Goal: Task Accomplishment & Management: Manage account settings

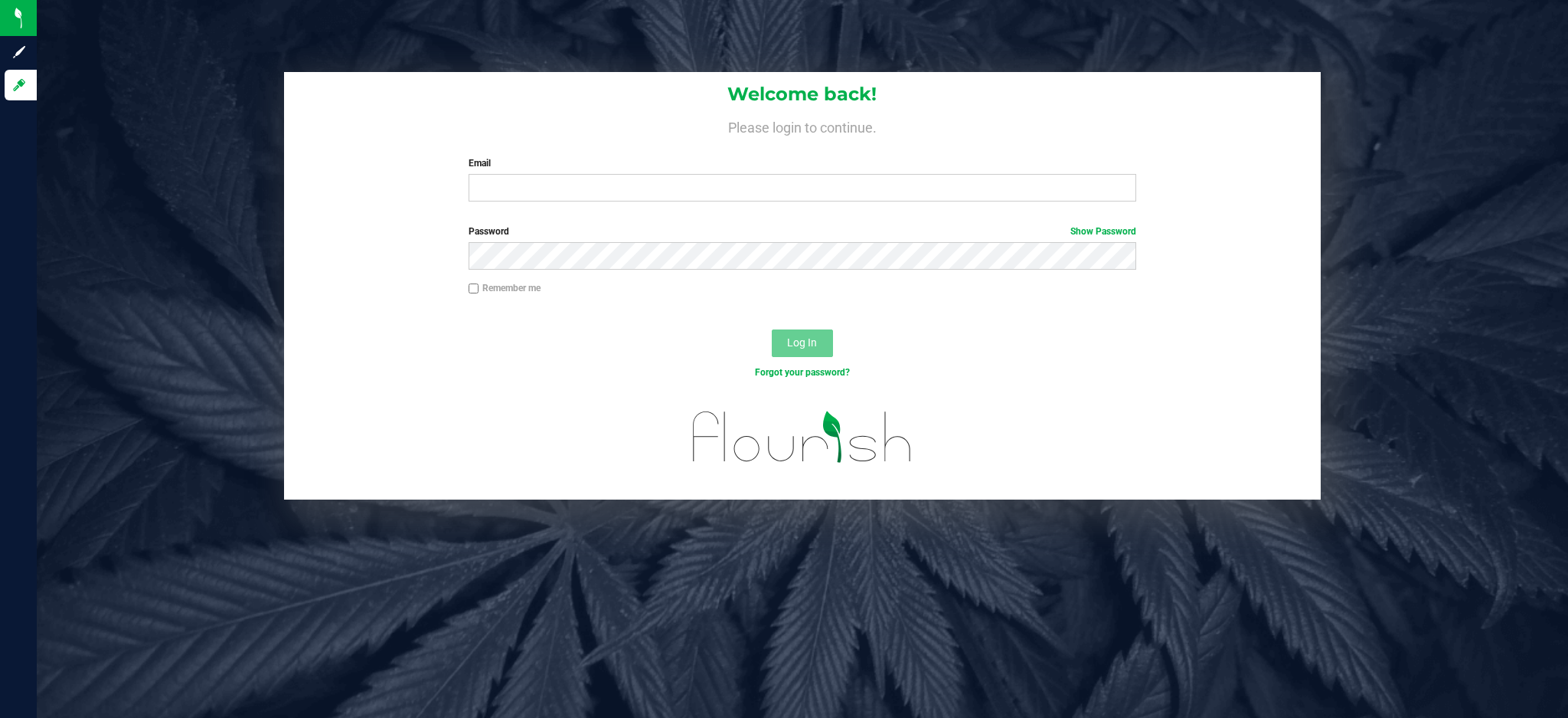
click at [607, 173] on div "Email Required Please format your email correctly." at bounding box center [803, 179] width 691 height 45
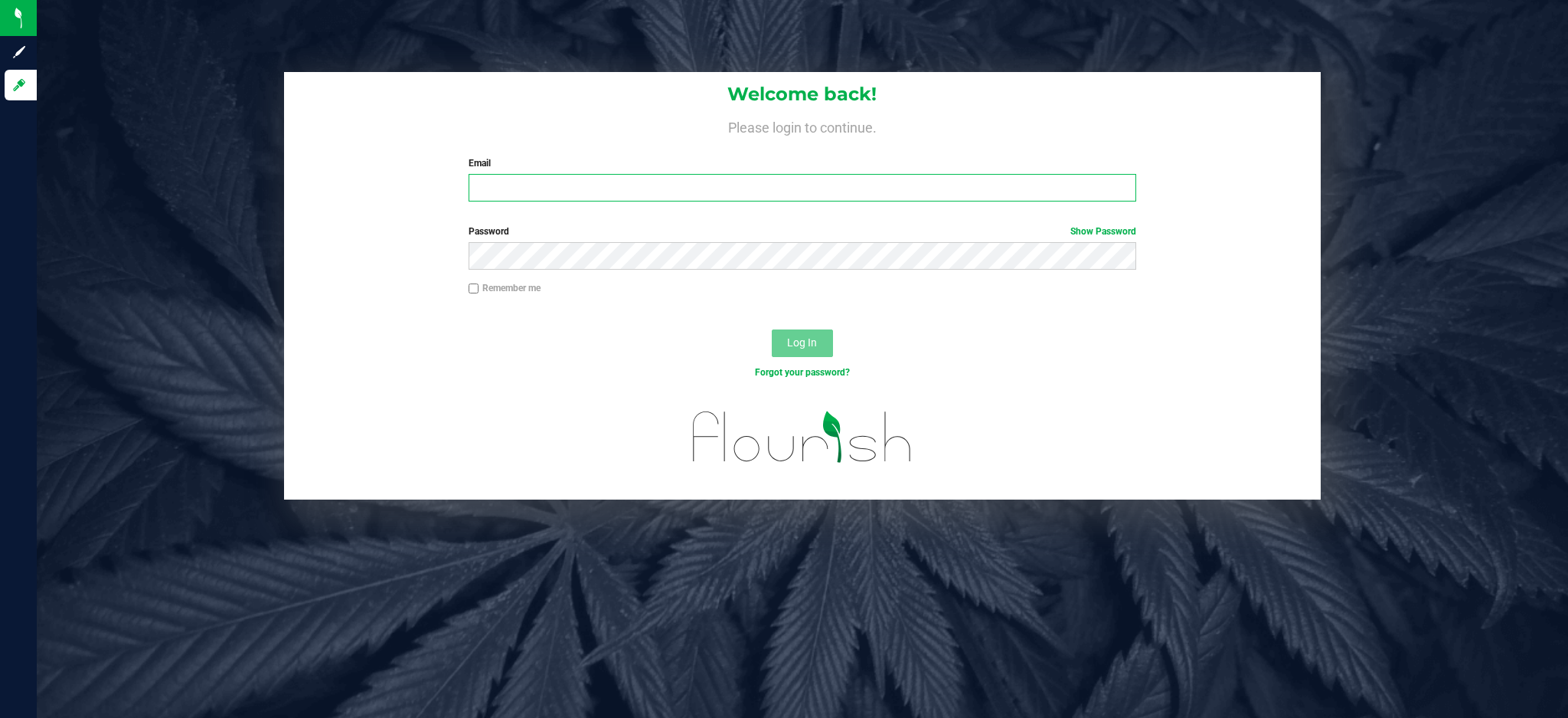
click at [604, 176] on input "Email" at bounding box center [803, 187] width 668 height 28
type input "[EMAIL_ADDRESS][DOMAIN_NAME]"
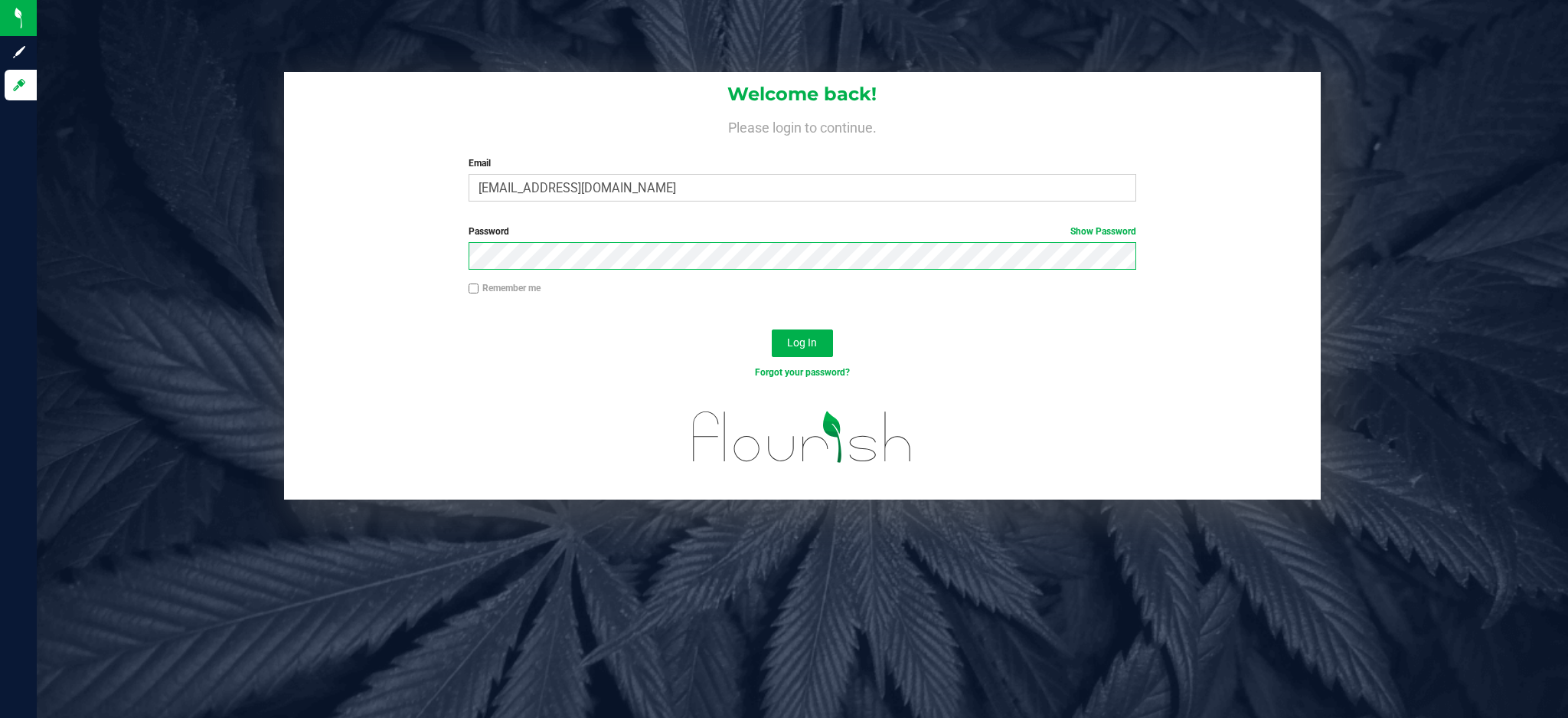
click at [772, 330] on button "Log In" at bounding box center [802, 343] width 61 height 28
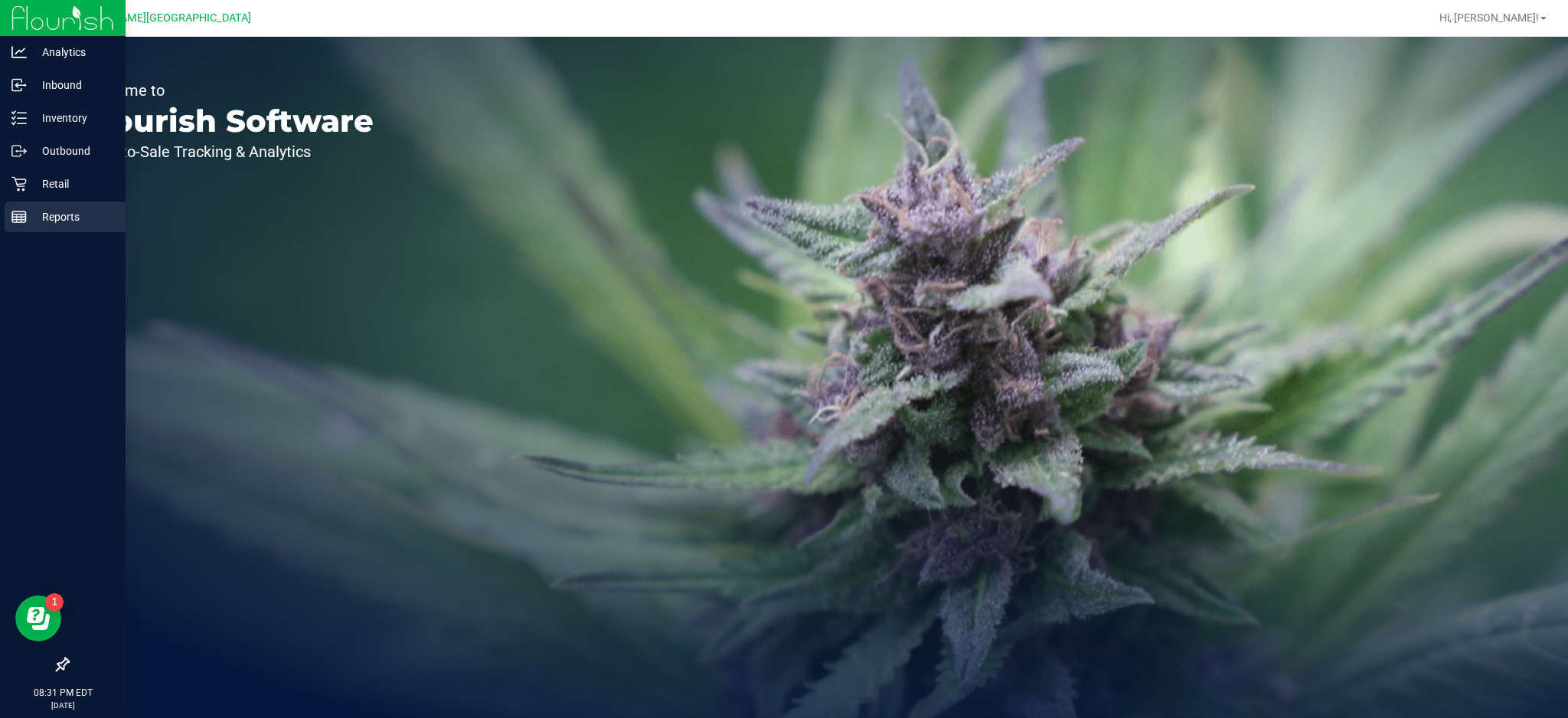
click at [37, 228] on div "Reports" at bounding box center [65, 216] width 121 height 31
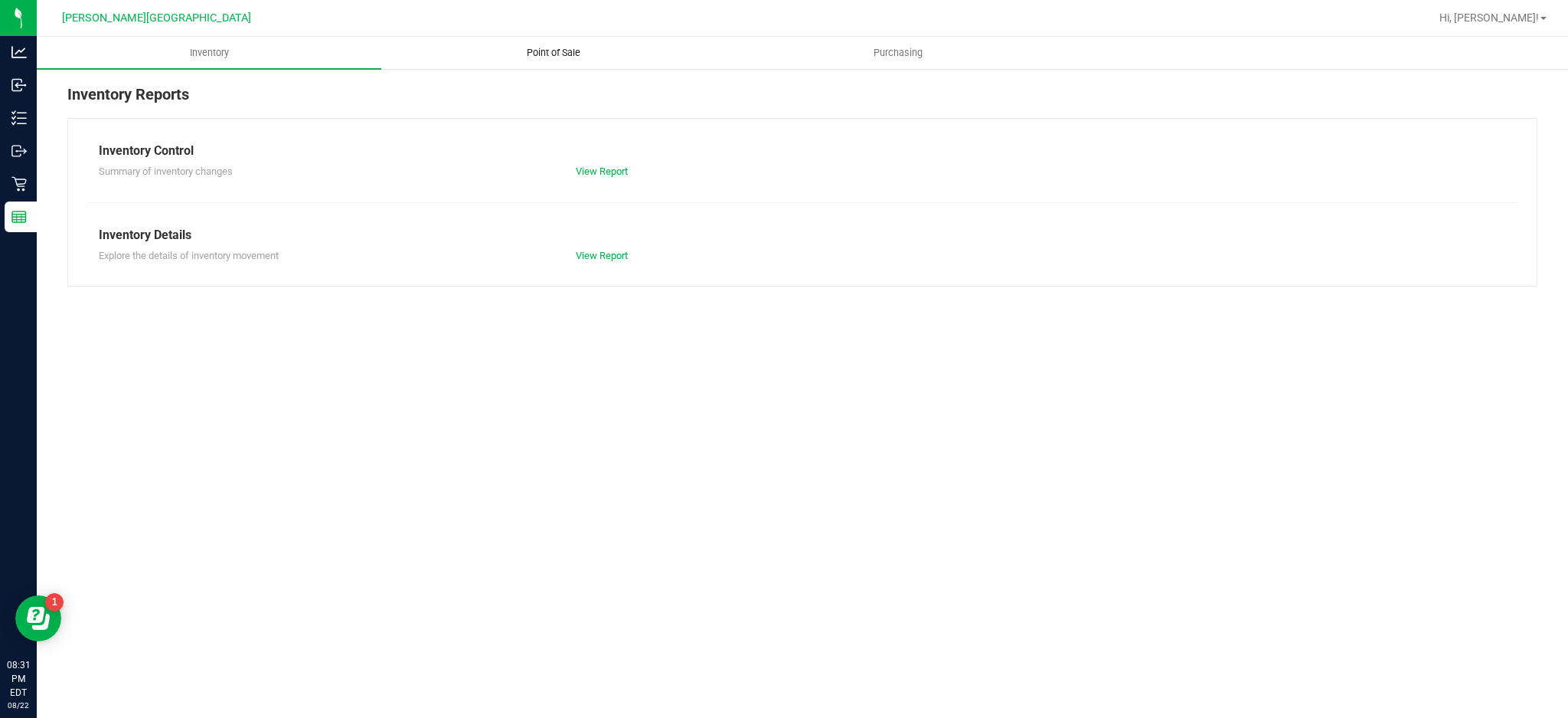
click at [581, 51] on span "Point of Sale" at bounding box center [554, 53] width 95 height 14
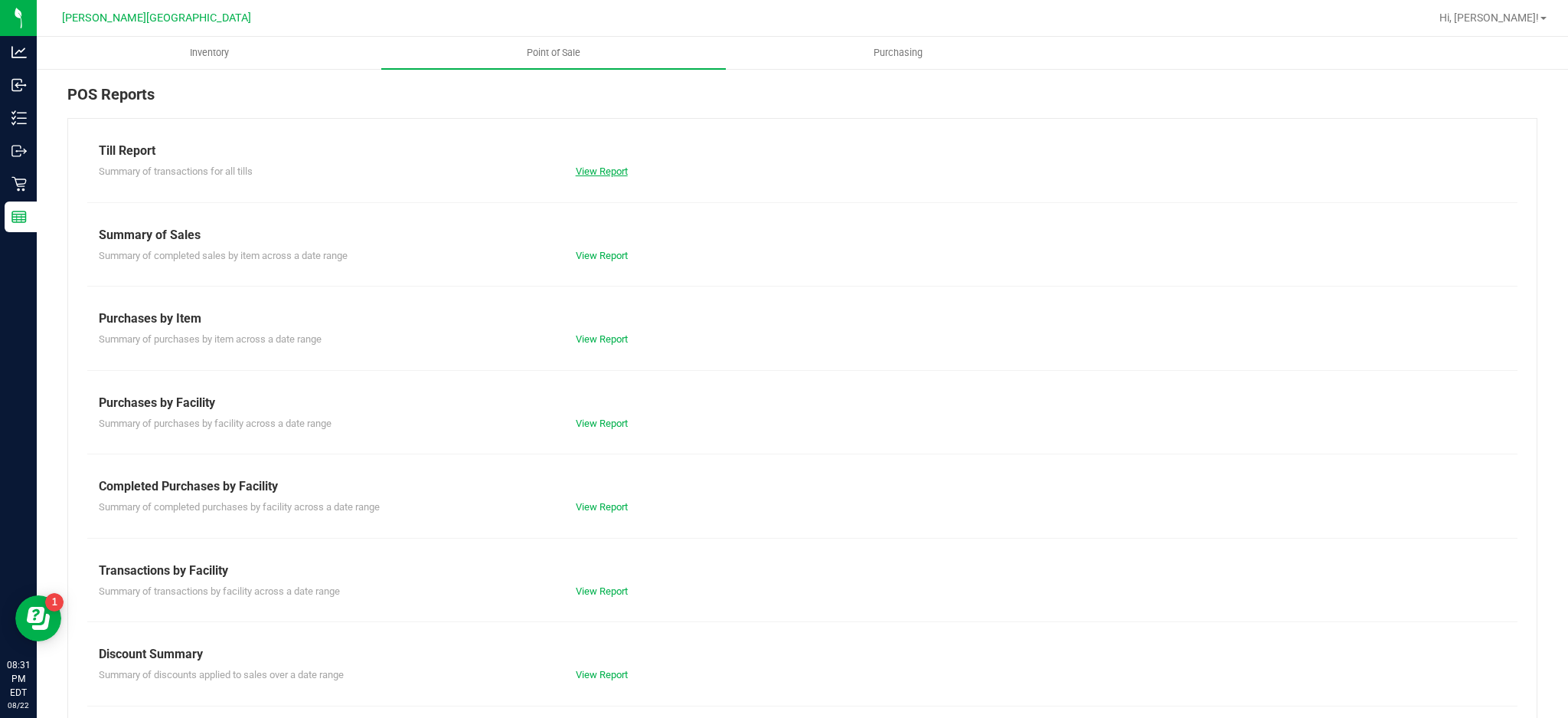
click at [586, 176] on link "View Report" at bounding box center [602, 171] width 52 height 12
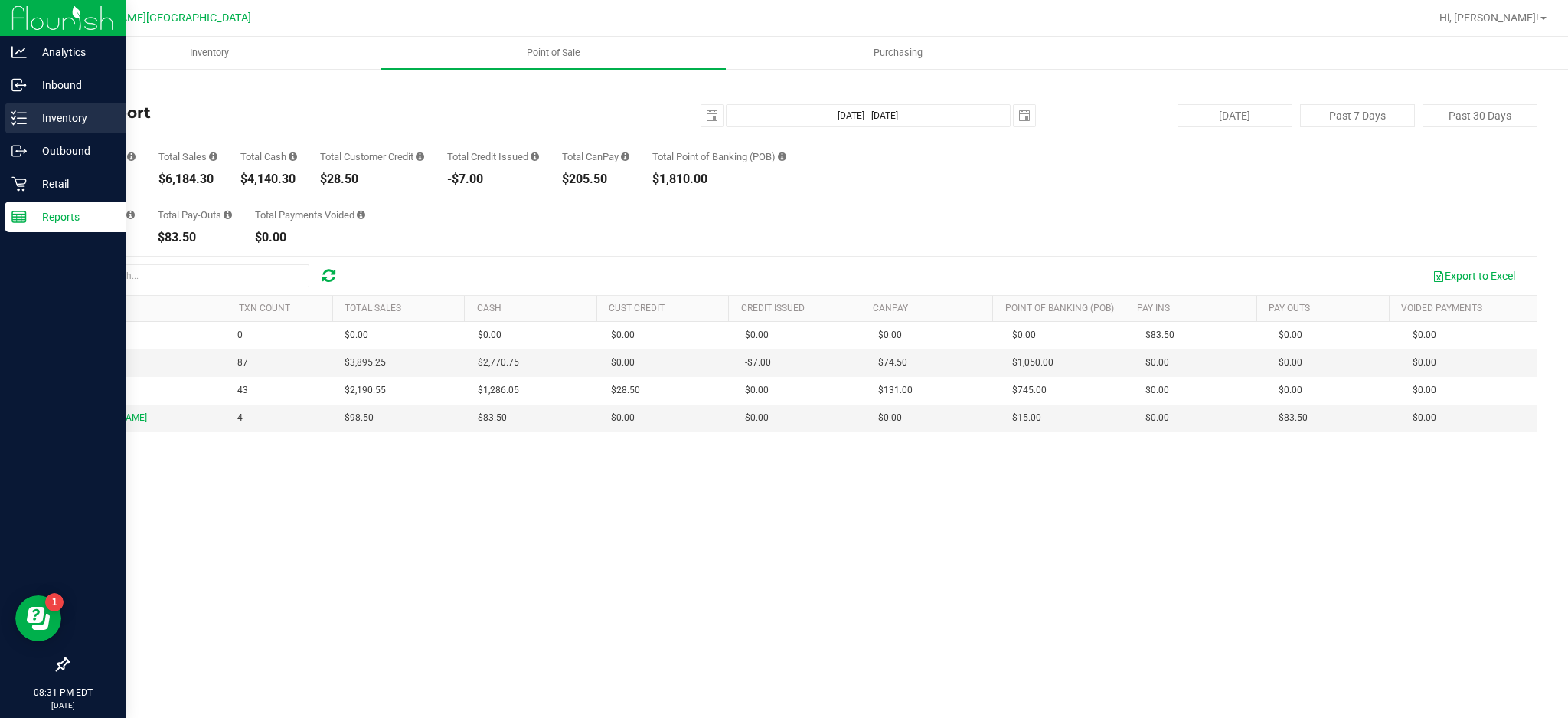
click at [91, 129] on div "Inventory" at bounding box center [65, 118] width 121 height 31
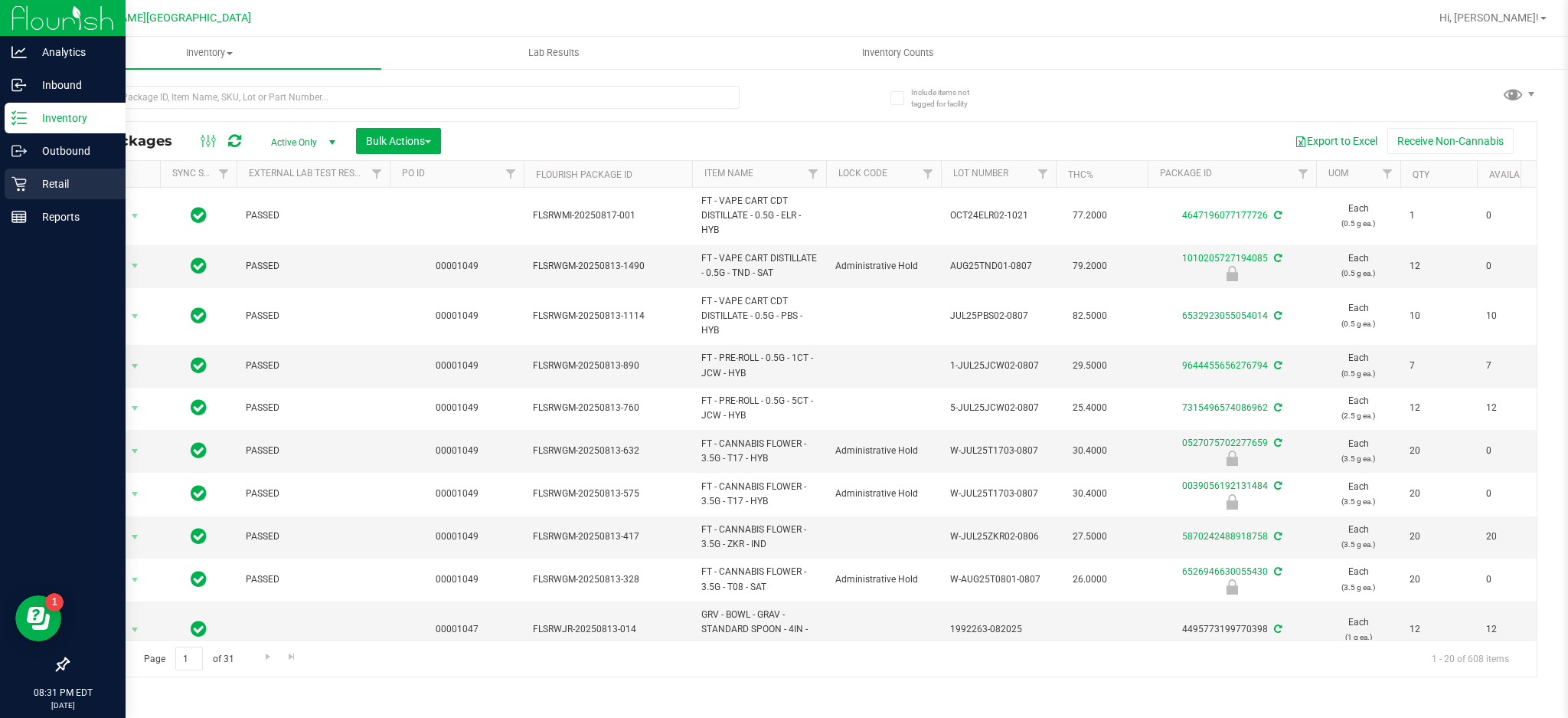
click at [37, 172] on div "Retail" at bounding box center [65, 184] width 121 height 31
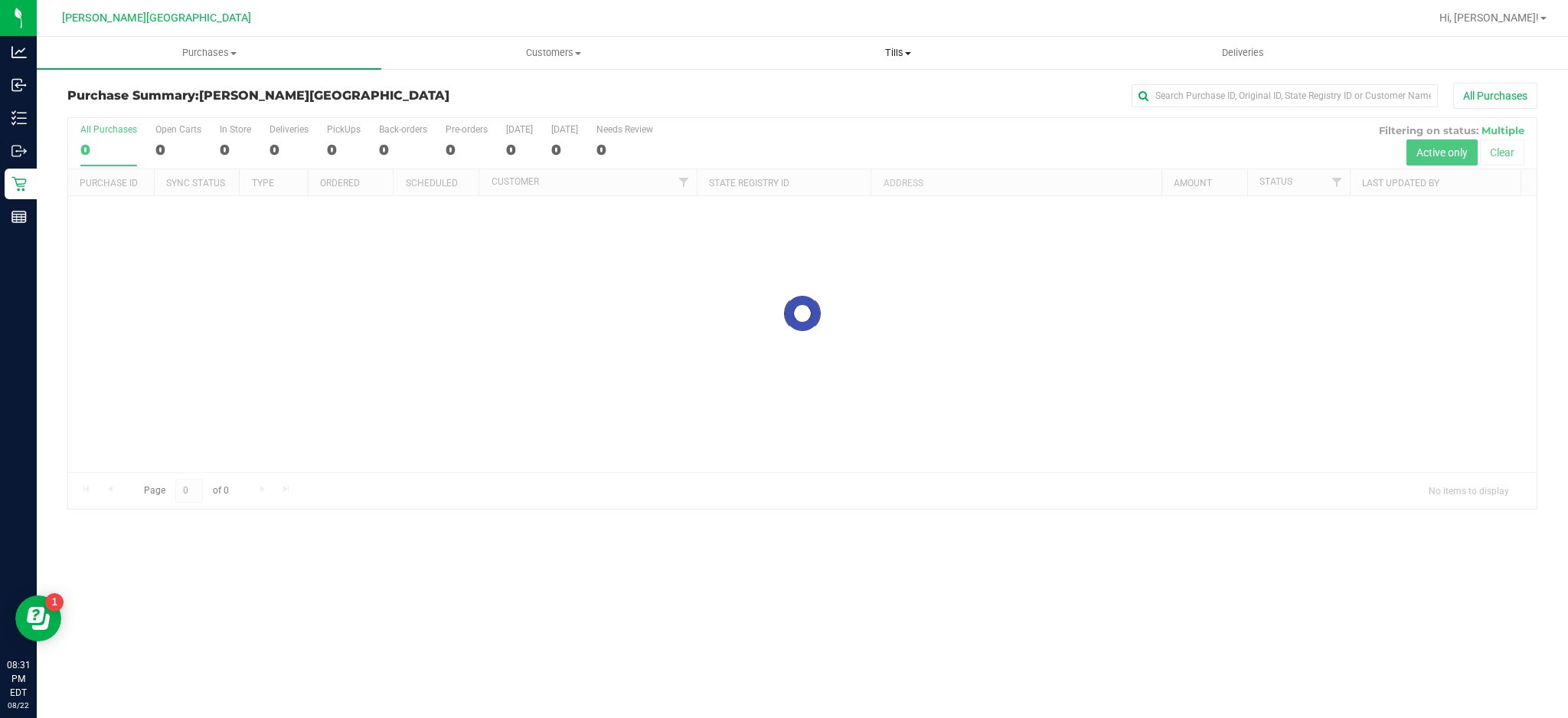
click at [891, 57] on span "Tills" at bounding box center [898, 53] width 343 height 14
click at [841, 92] on li "Manage tills" at bounding box center [898, 93] width 345 height 18
click at [835, 95] on li "Manage tills" at bounding box center [898, 93] width 345 height 18
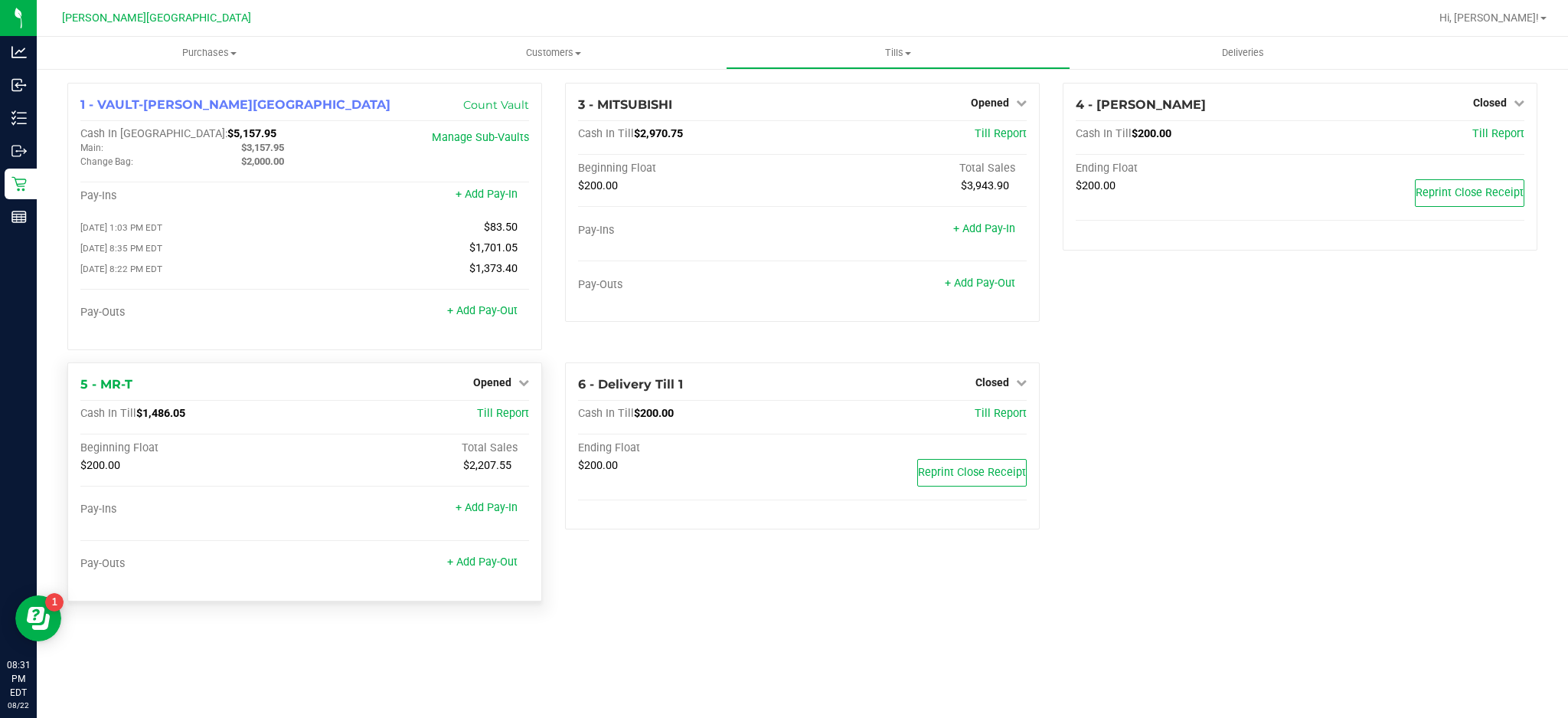
click at [503, 381] on div "Opened" at bounding box center [501, 382] width 56 height 18
click at [506, 388] on span "Opened" at bounding box center [492, 382] width 38 height 13
click at [512, 420] on link "Close Till" at bounding box center [494, 413] width 42 height 13
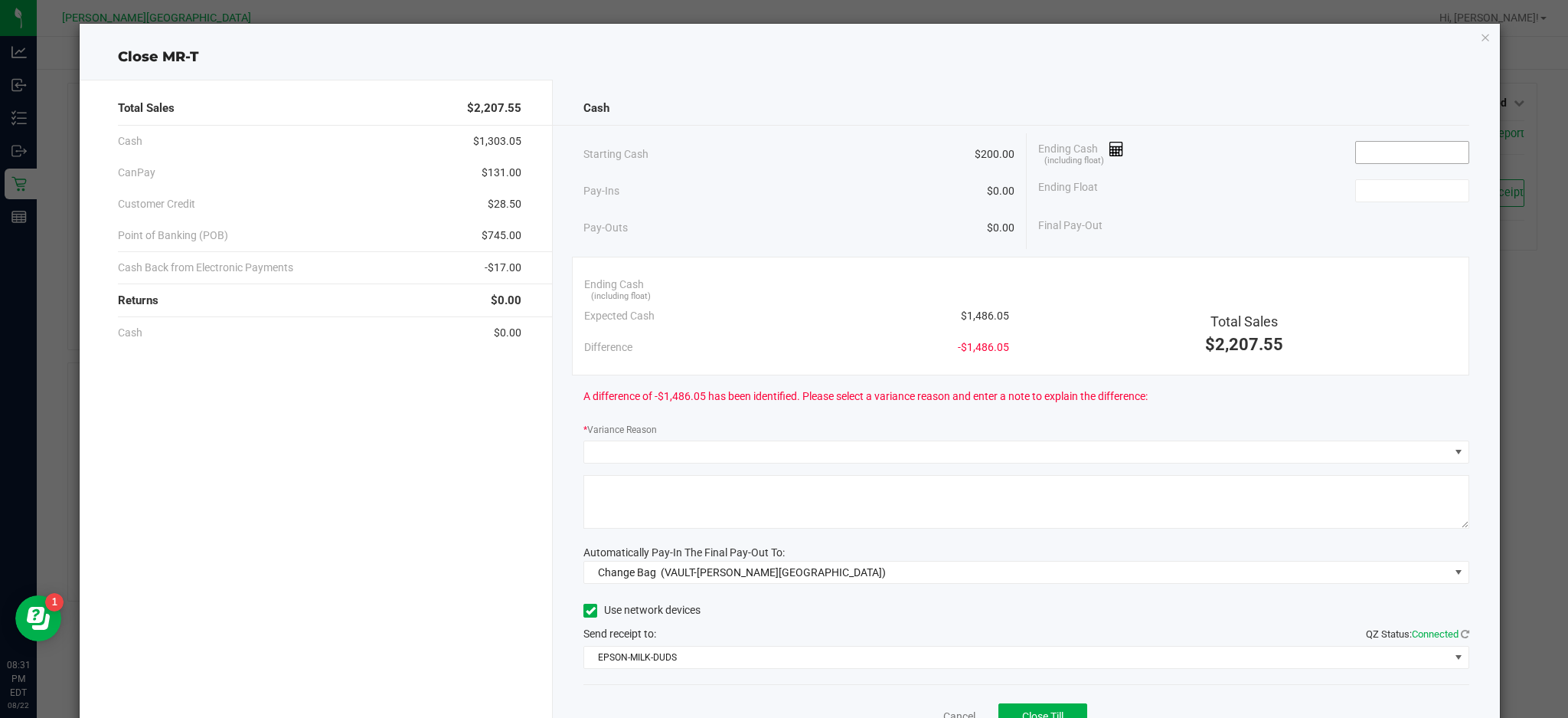
click at [1384, 152] on input at bounding box center [1412, 153] width 113 height 22
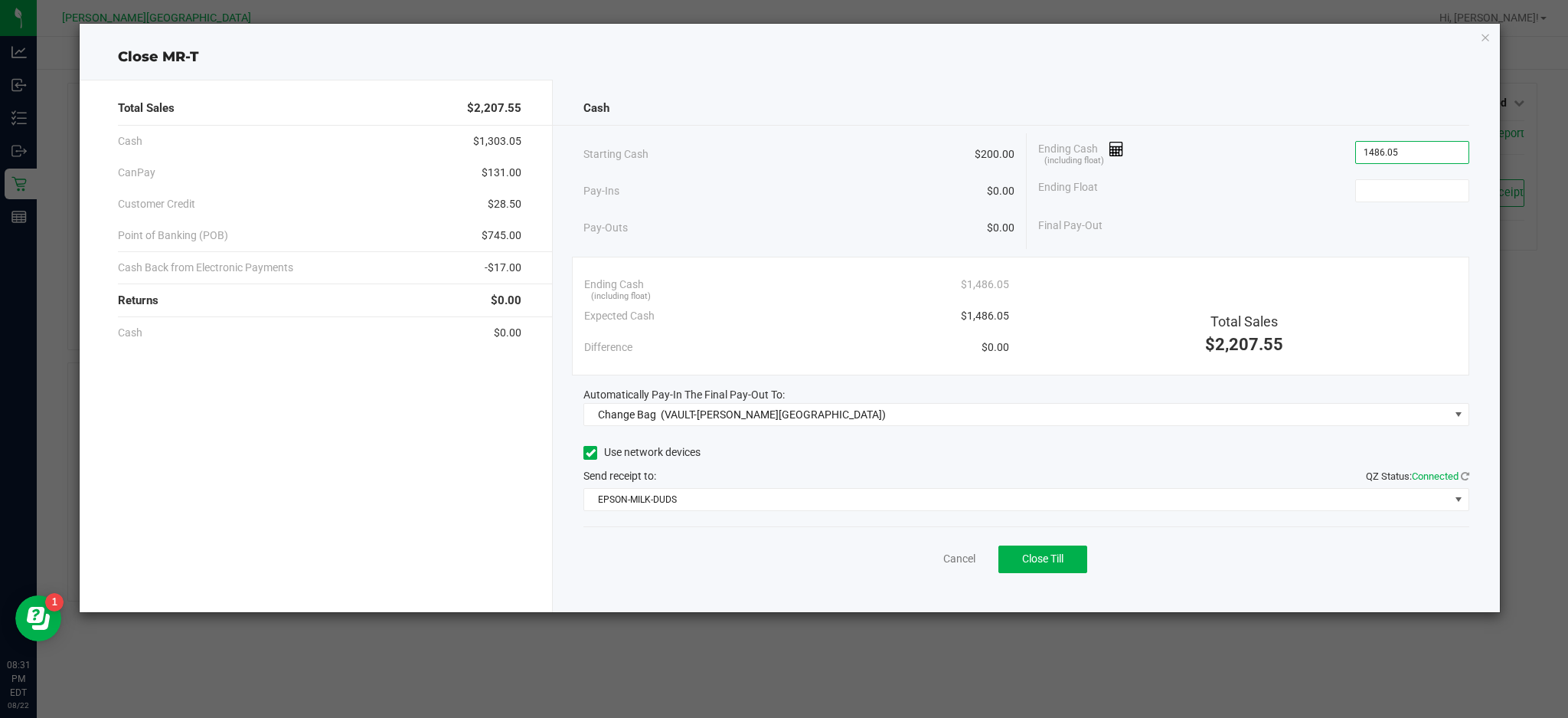
type input "$1,486.05"
click at [1408, 237] on div "Final Pay-Out" at bounding box center [1253, 225] width 431 height 32
click at [1427, 182] on input at bounding box center [1412, 191] width 113 height 22
type input "$200.00"
click at [1265, 176] on div "Ending Float $200.00" at bounding box center [1253, 191] width 431 height 38
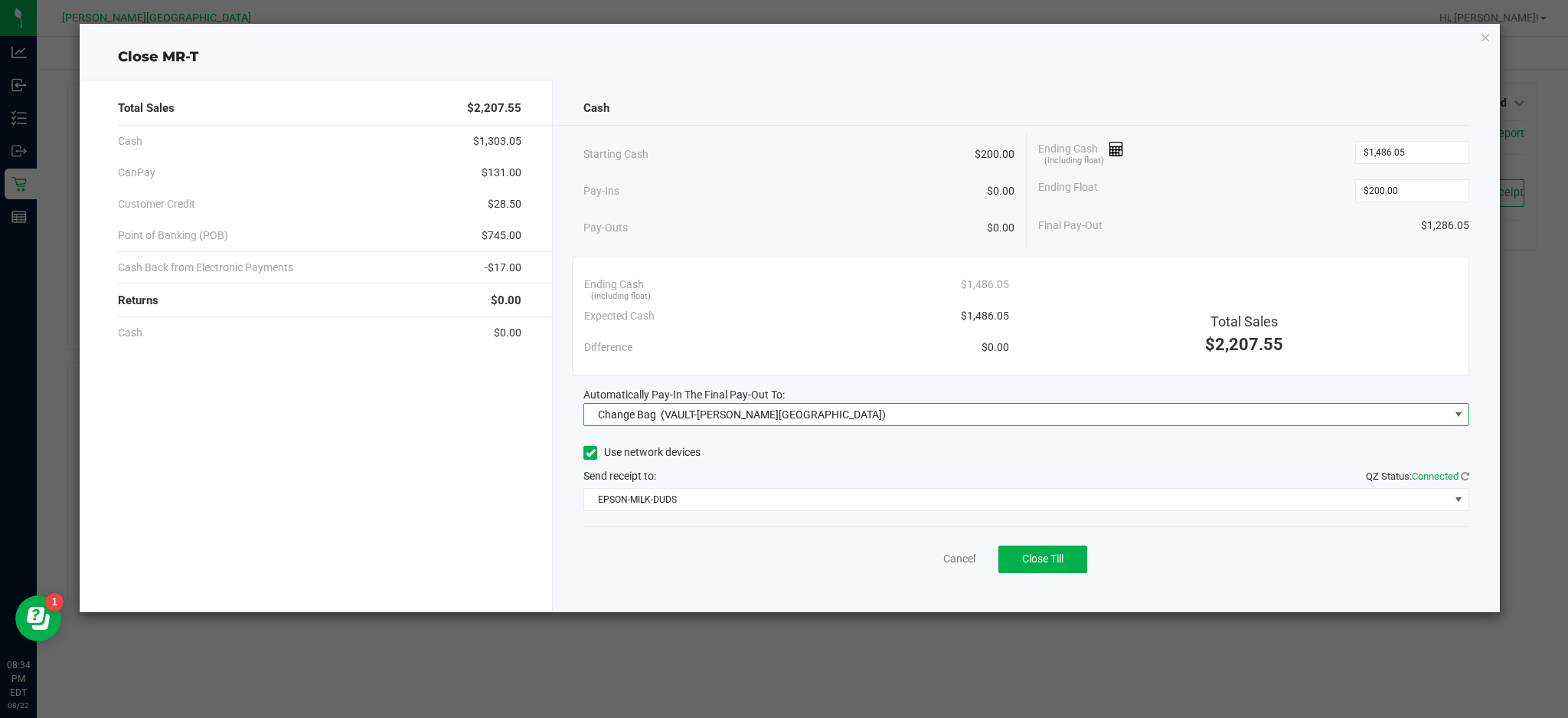
click at [866, 423] on span "Change Bag (VAULT-[PERSON_NAME][GEOGRAPHIC_DATA])" at bounding box center [1016, 415] width 865 height 22
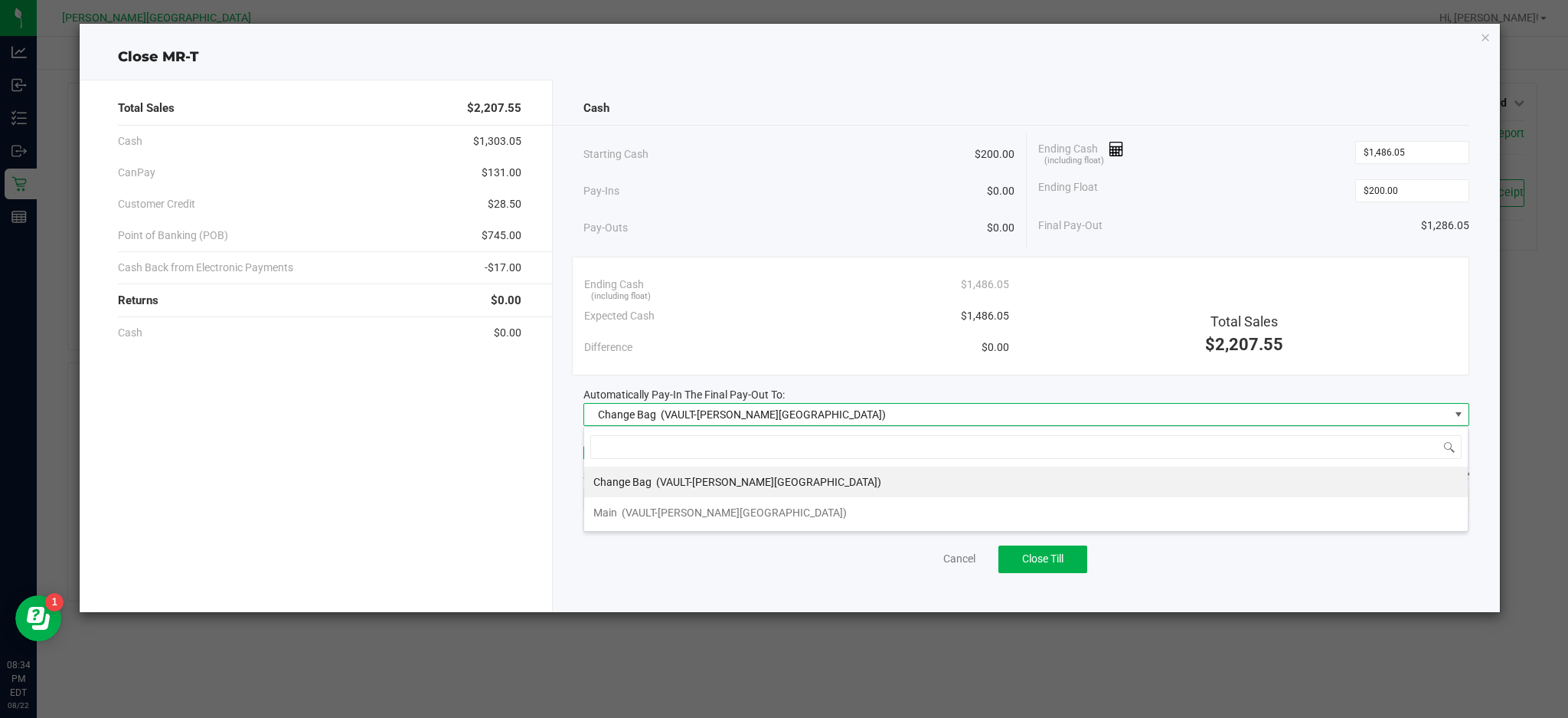
scroll to position [23, 885]
click at [689, 525] on div "Main (VAULT-[PERSON_NAME][GEOGRAPHIC_DATA])" at bounding box center [720, 512] width 254 height 28
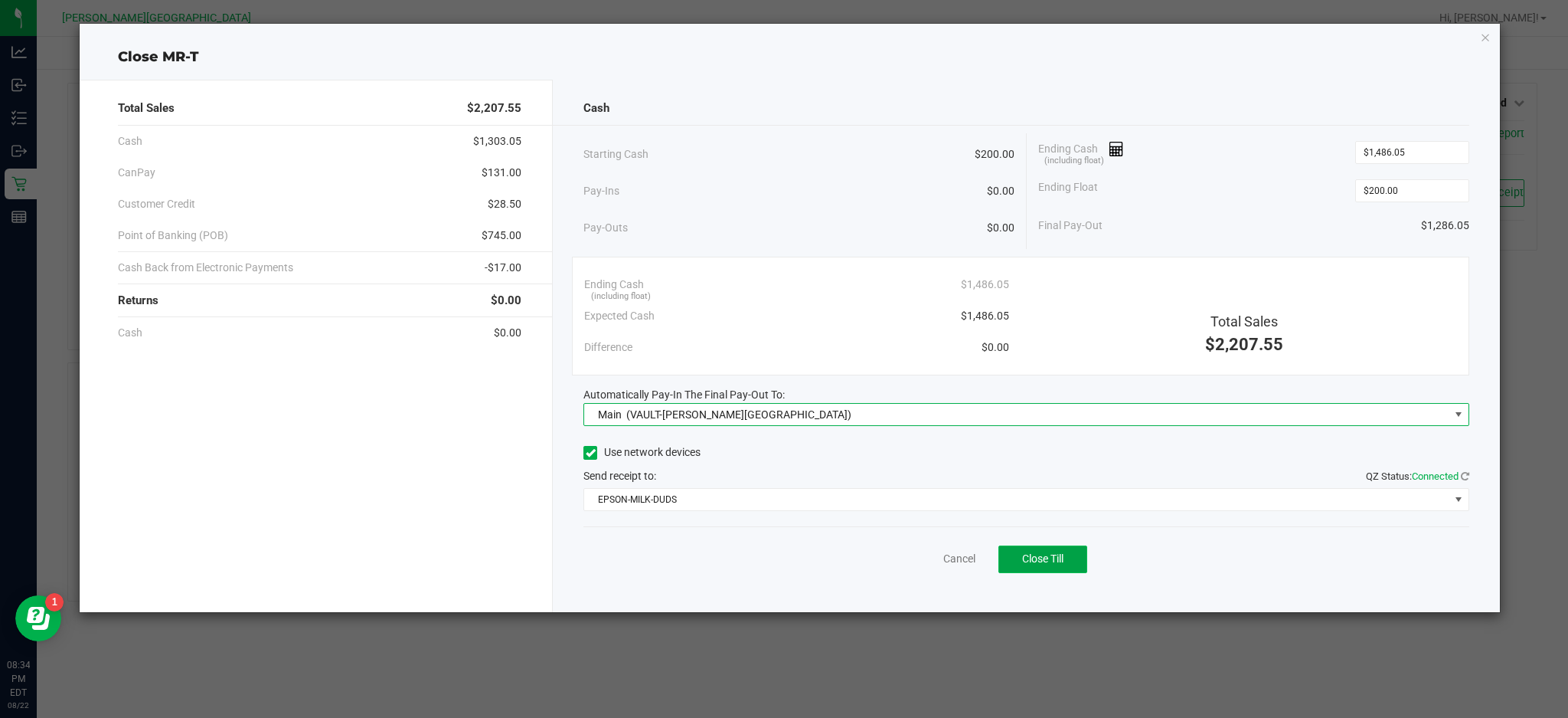
click at [1042, 562] on span "Close Till" at bounding box center [1043, 559] width 42 height 13
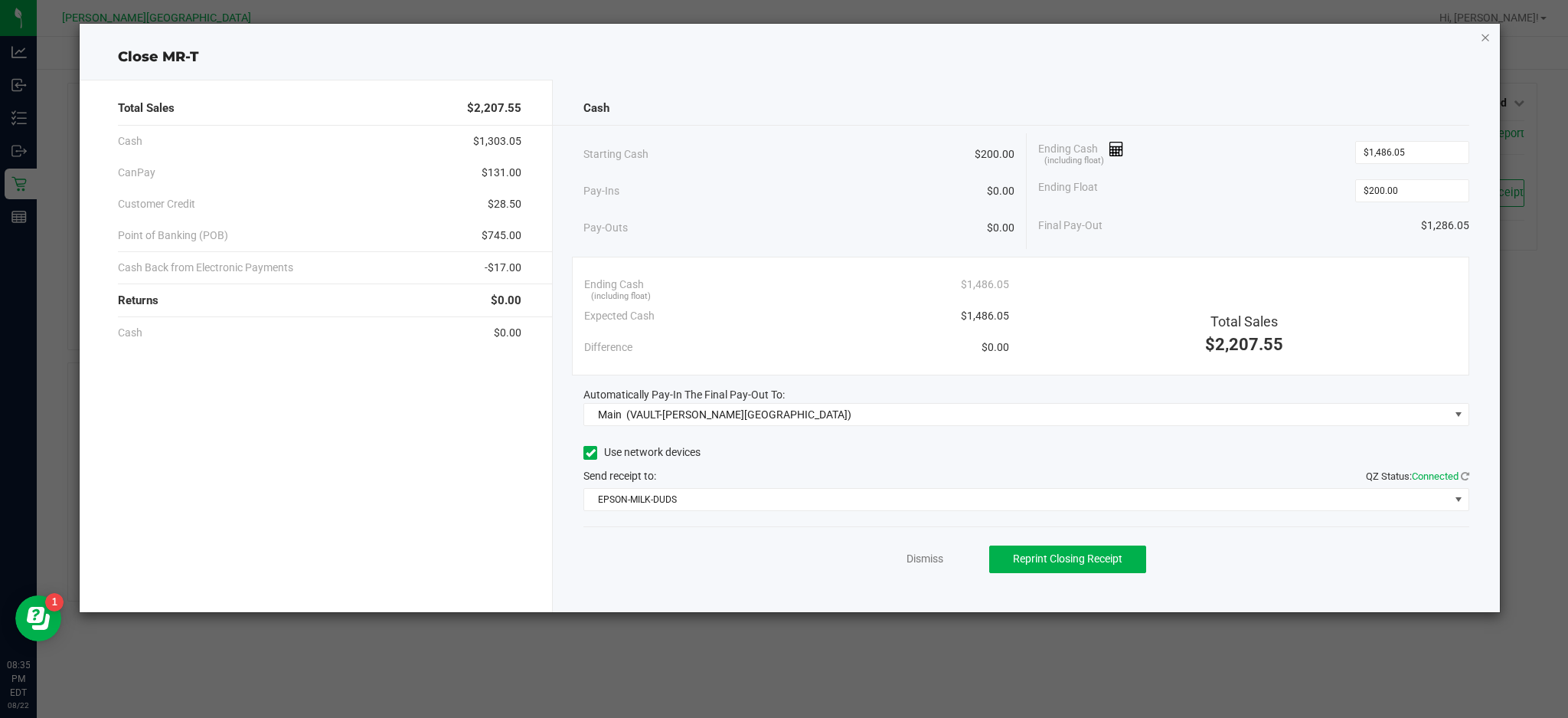
click at [1485, 33] on icon "button" at bounding box center [1485, 37] width 11 height 18
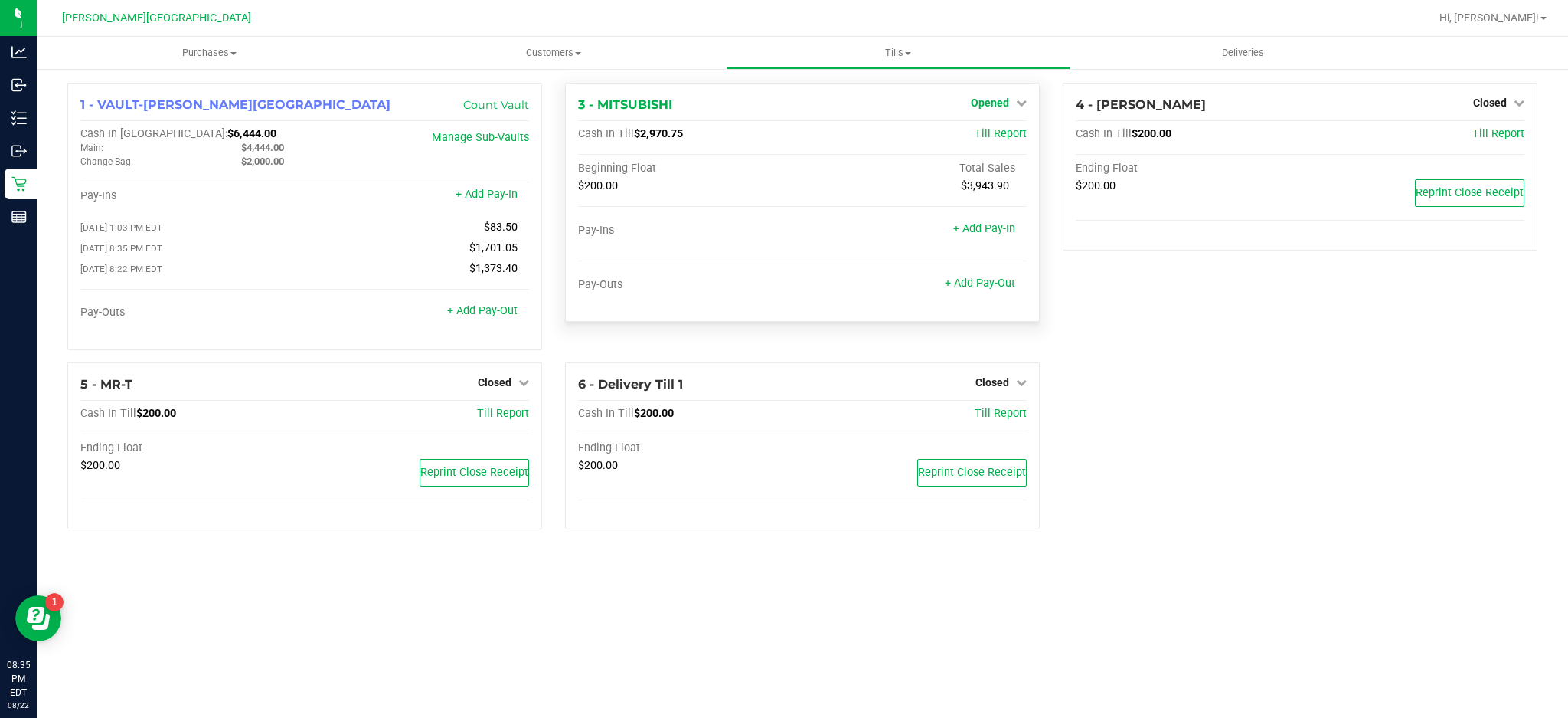
click at [1013, 104] on link "Opened" at bounding box center [999, 103] width 56 height 13
click at [1010, 134] on link "Close Till" at bounding box center [992, 134] width 42 height 13
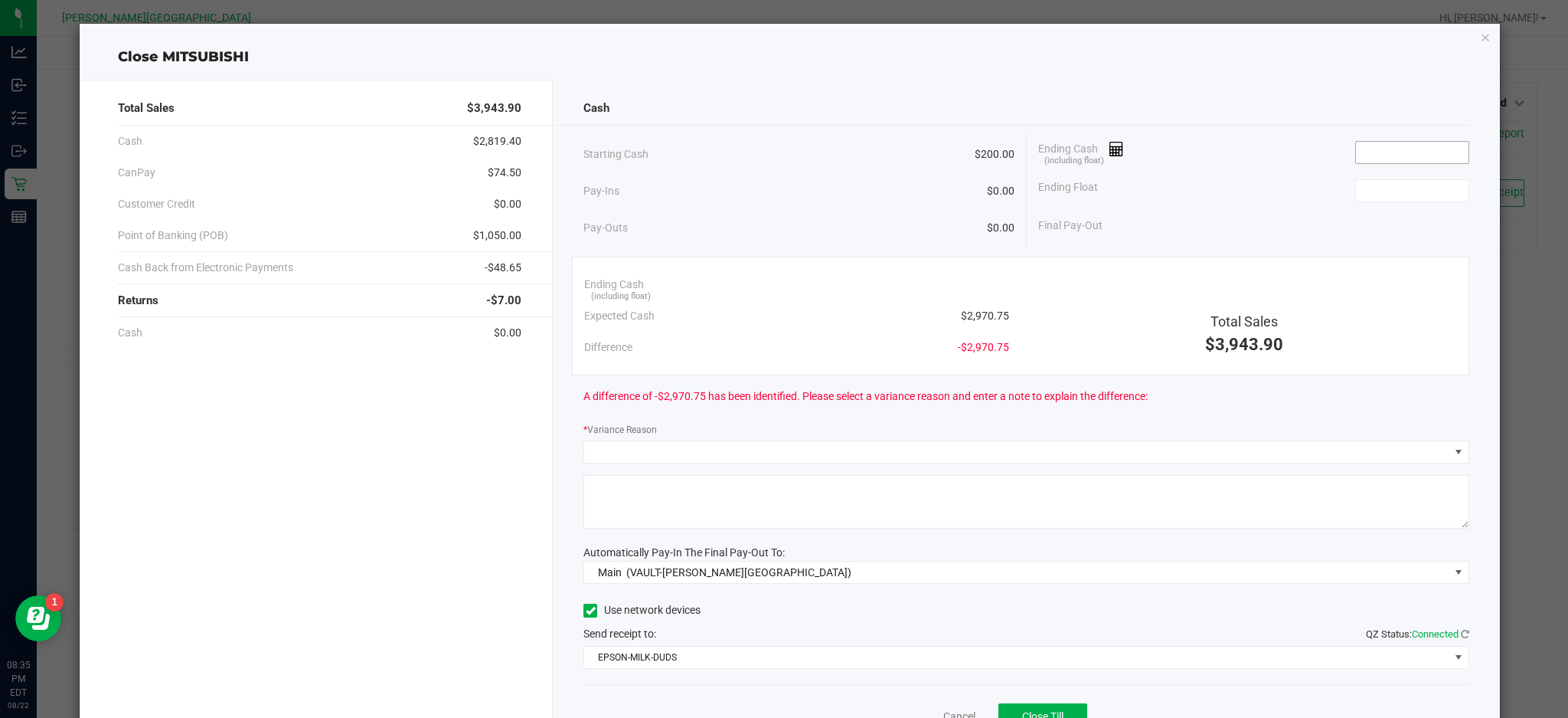
click at [1405, 153] on input at bounding box center [1412, 153] width 113 height 22
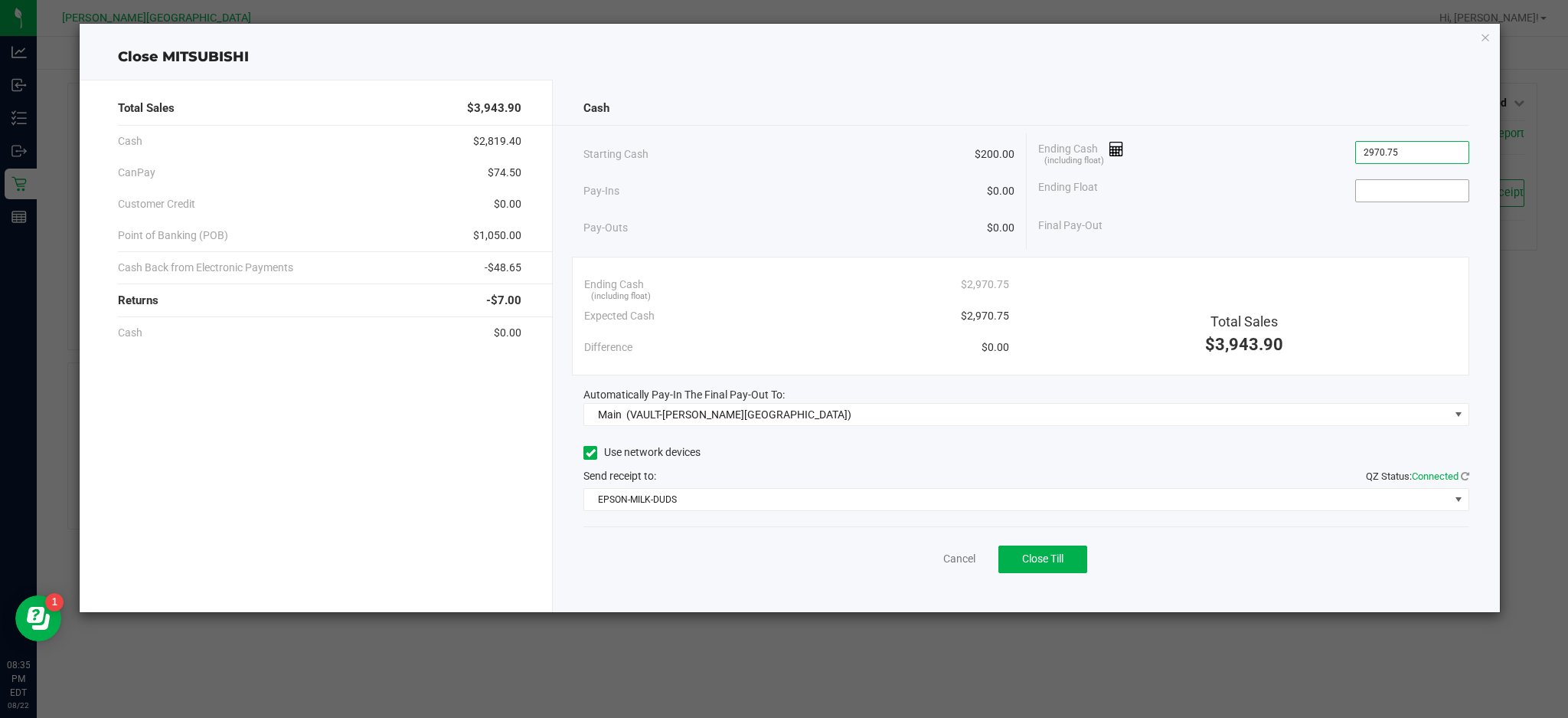
type input "$2,970.75"
click at [1395, 192] on input at bounding box center [1412, 191] width 113 height 22
type input "$200.00"
click at [1296, 159] on div "Ending Cash (including float) $2,970.75" at bounding box center [1253, 153] width 431 height 38
click at [1074, 557] on button "Close Till" at bounding box center [1043, 559] width 88 height 28
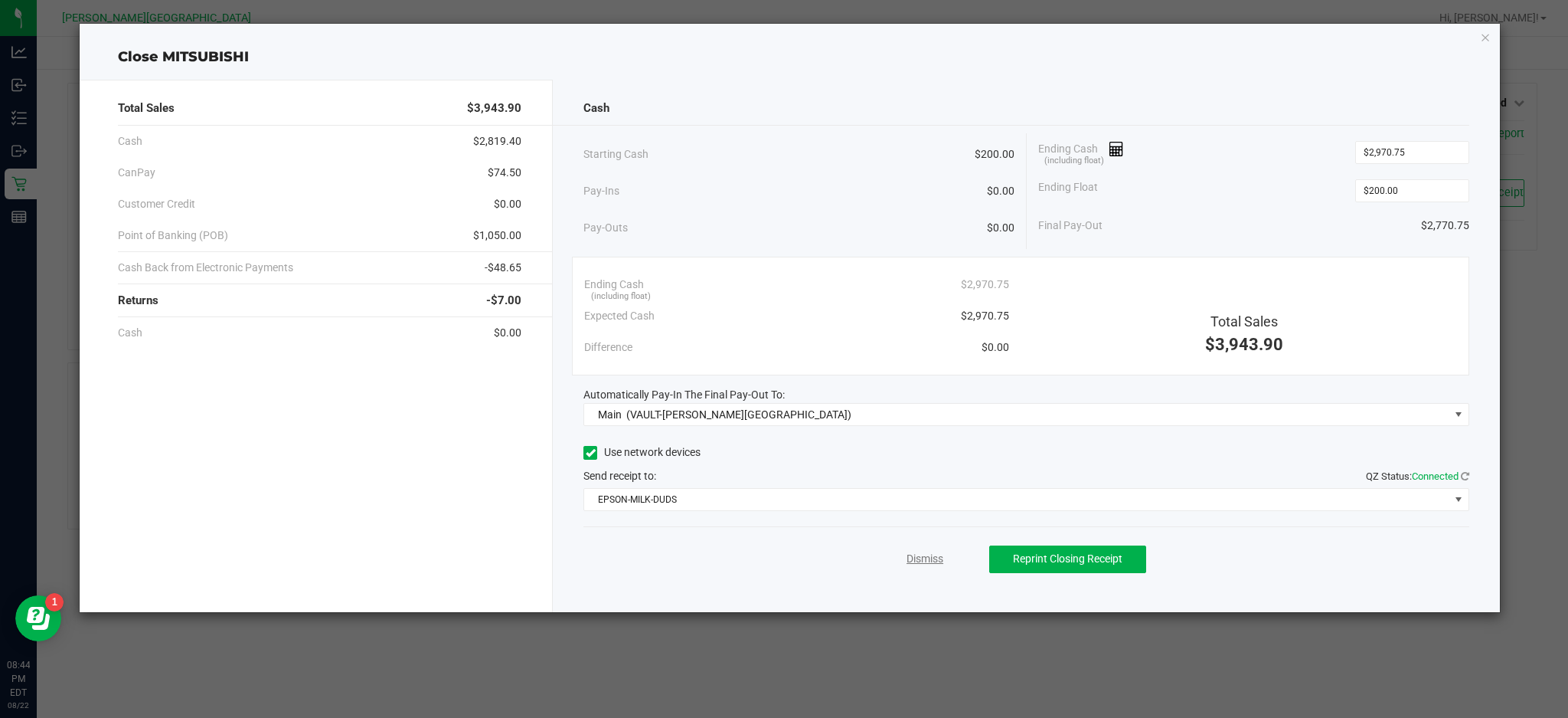
click at [925, 555] on link "Dismiss" at bounding box center [925, 559] width 37 height 16
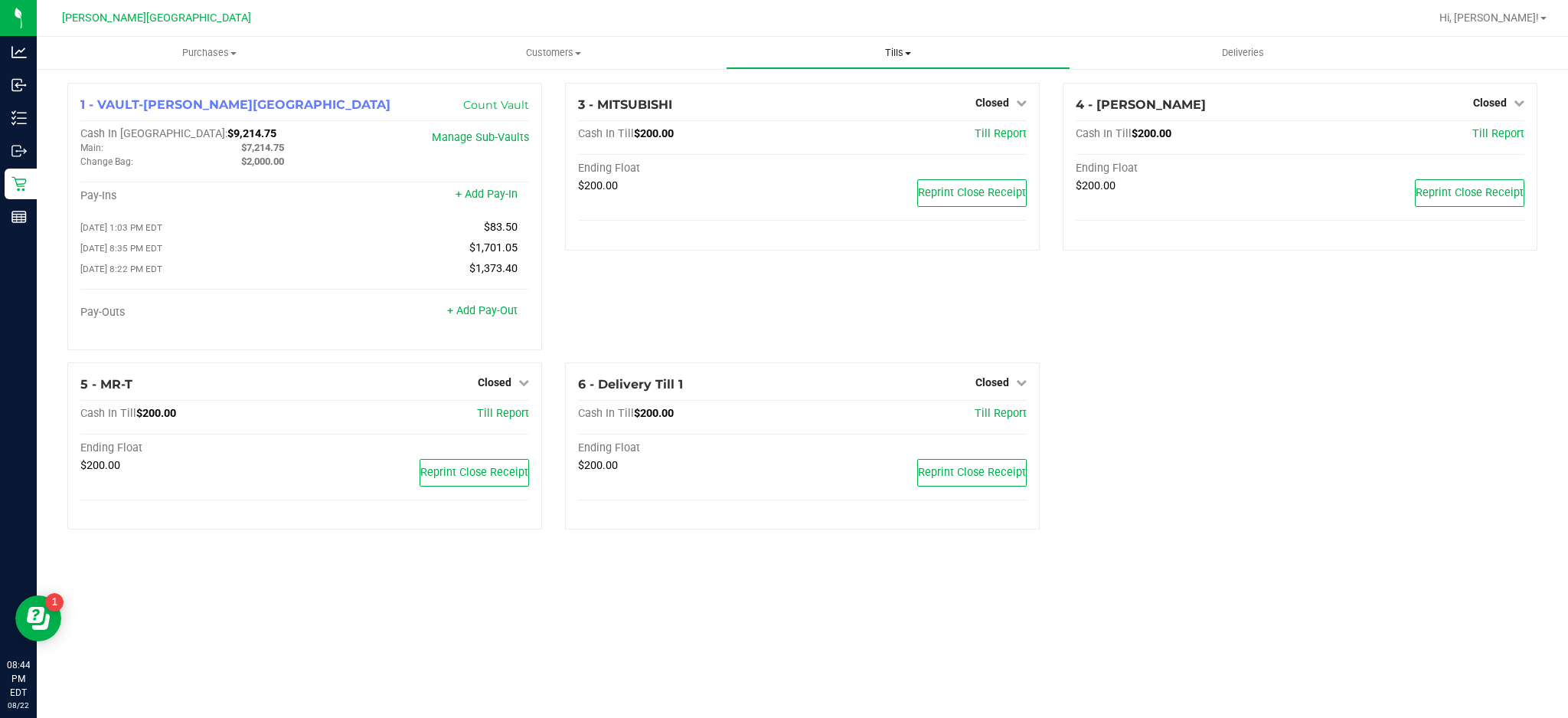
click at [876, 50] on span "Tills" at bounding box center [898, 53] width 343 height 14
click at [863, 112] on span "Reconcile e-payments" at bounding box center [802, 111] width 153 height 13
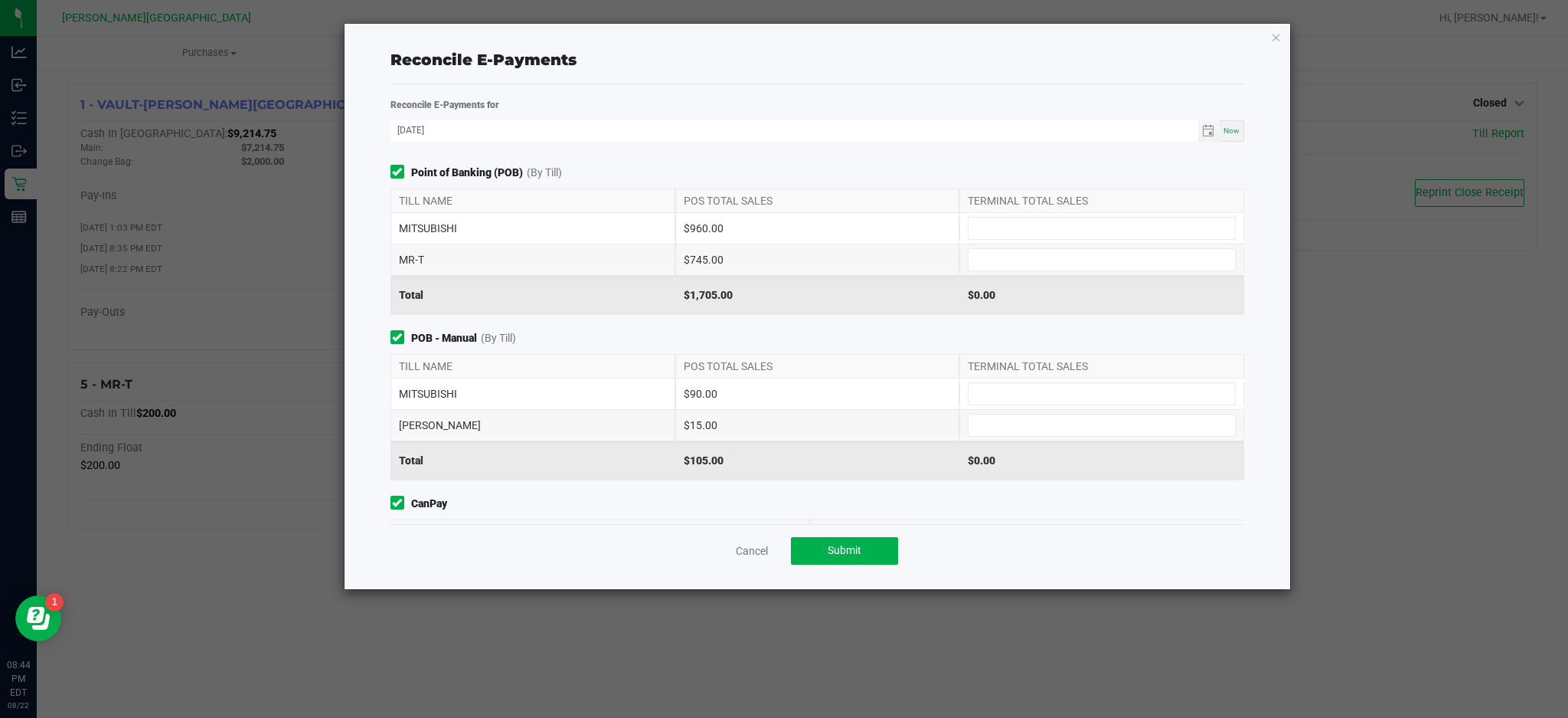
scroll to position [144, 0]
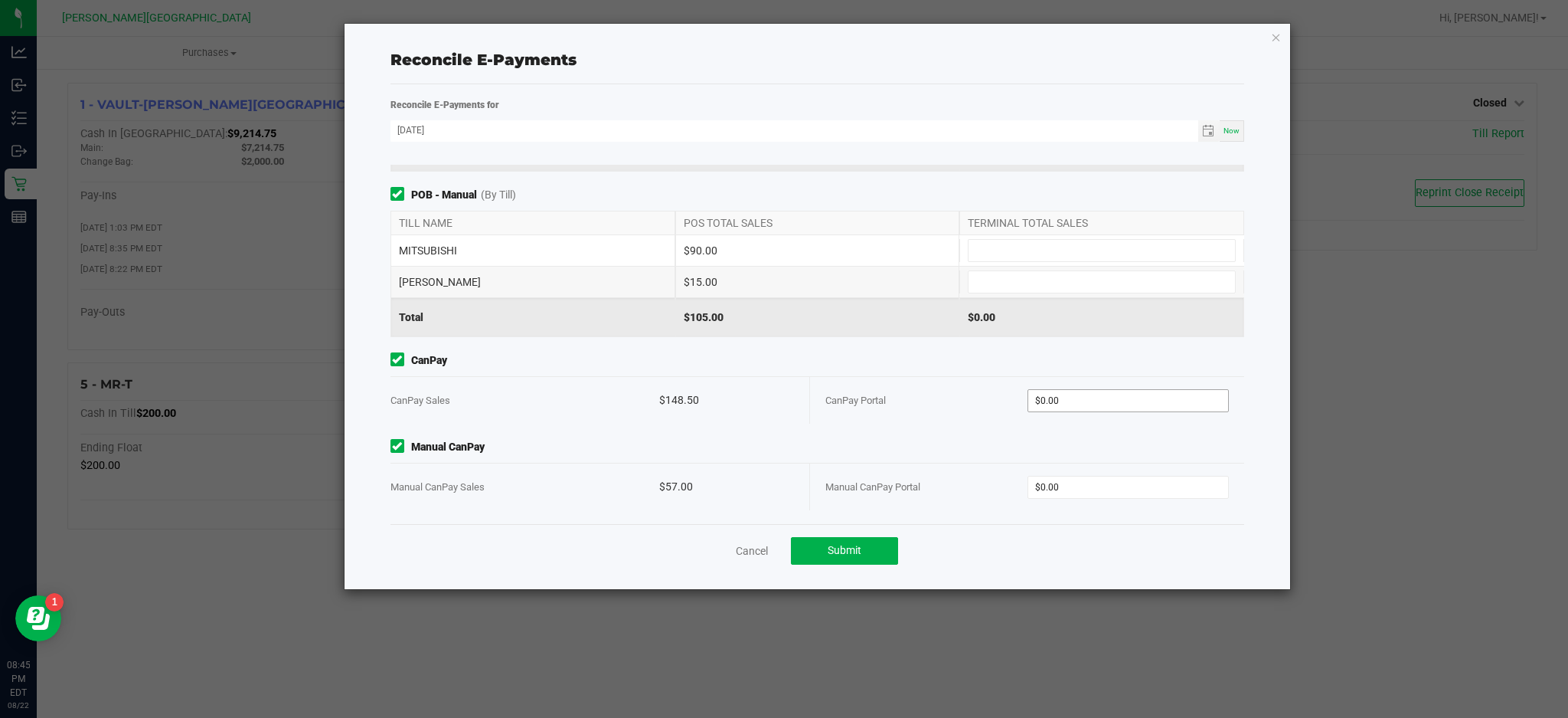
type input "0"
click at [1109, 396] on input "0" at bounding box center [1128, 401] width 200 height 22
type input "$148.50"
click at [1099, 488] on input "0" at bounding box center [1128, 488] width 200 height 22
type input "$57.00"
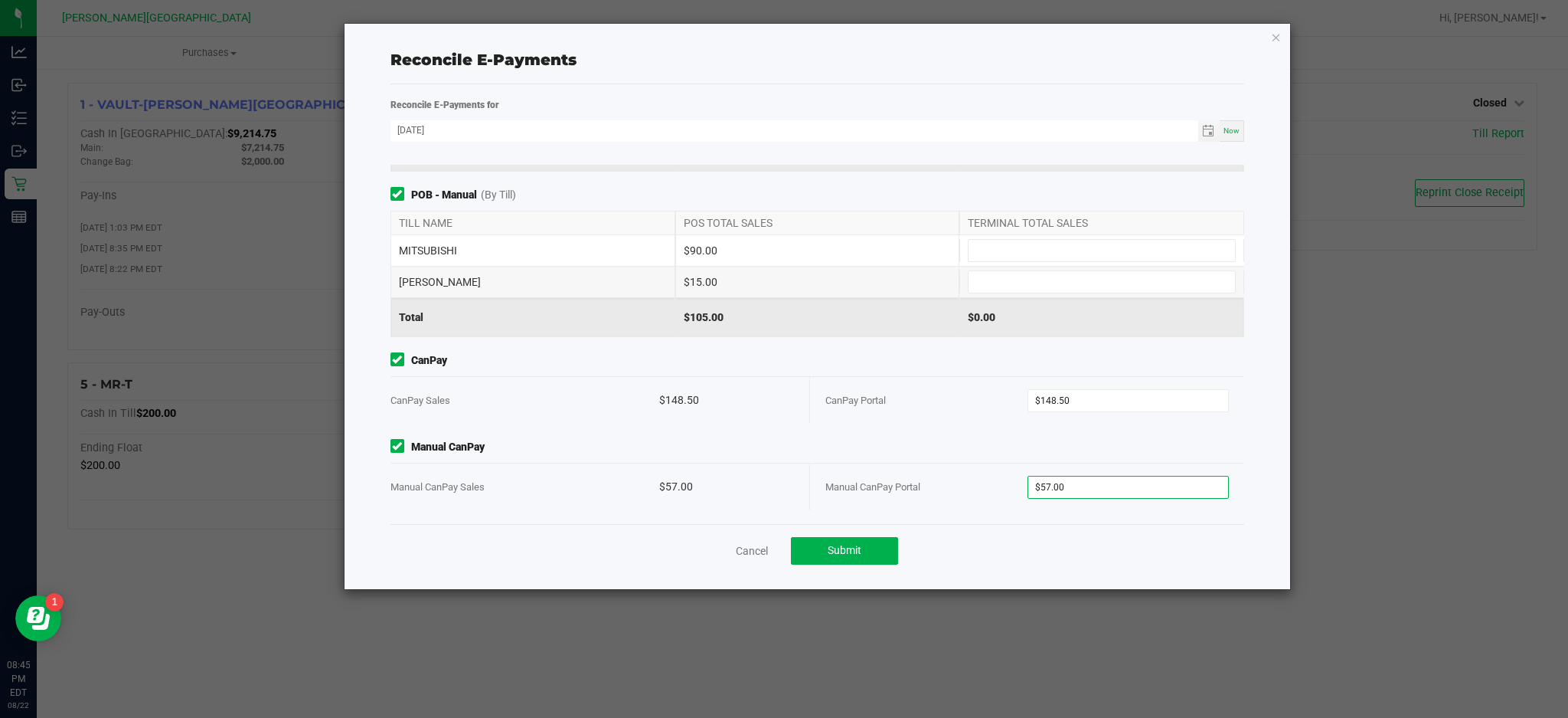
click at [960, 416] on div "CanPay Portal" at bounding box center [926, 400] width 202 height 47
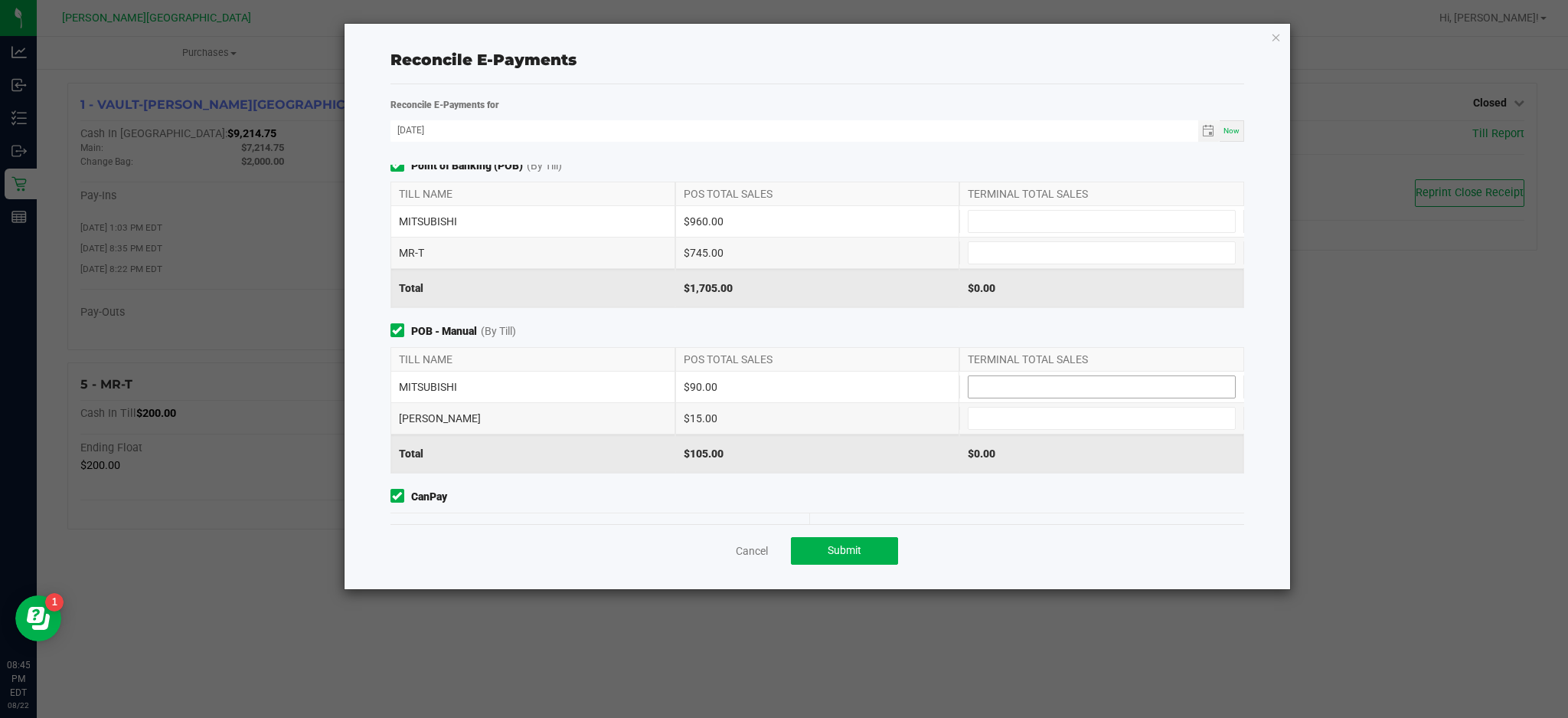
scroll to position [0, 0]
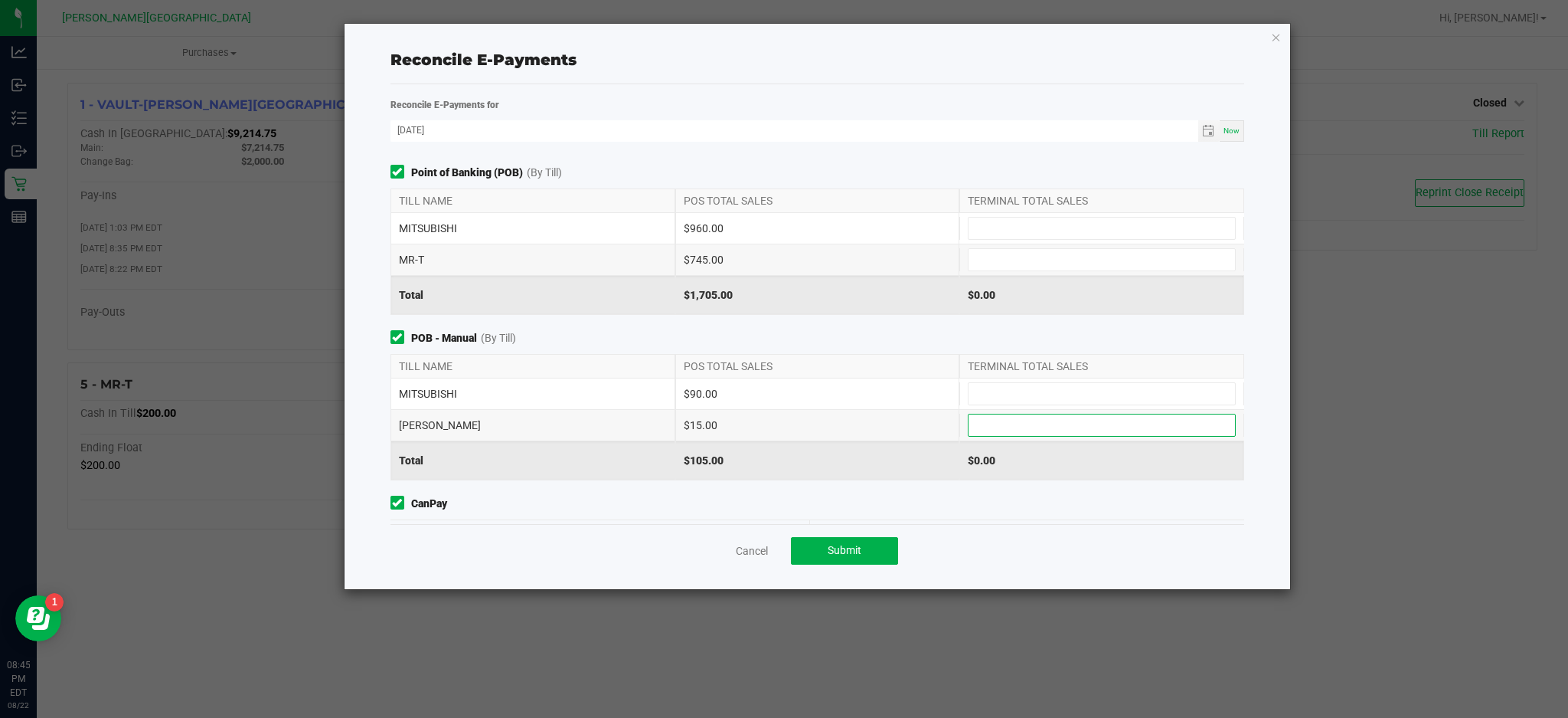
click at [1031, 417] on input at bounding box center [1102, 425] width 266 height 22
type input "$15.00"
click at [1011, 387] on input at bounding box center [1102, 394] width 266 height 22
type input "$90.00"
click at [1024, 232] on input at bounding box center [1102, 229] width 266 height 22
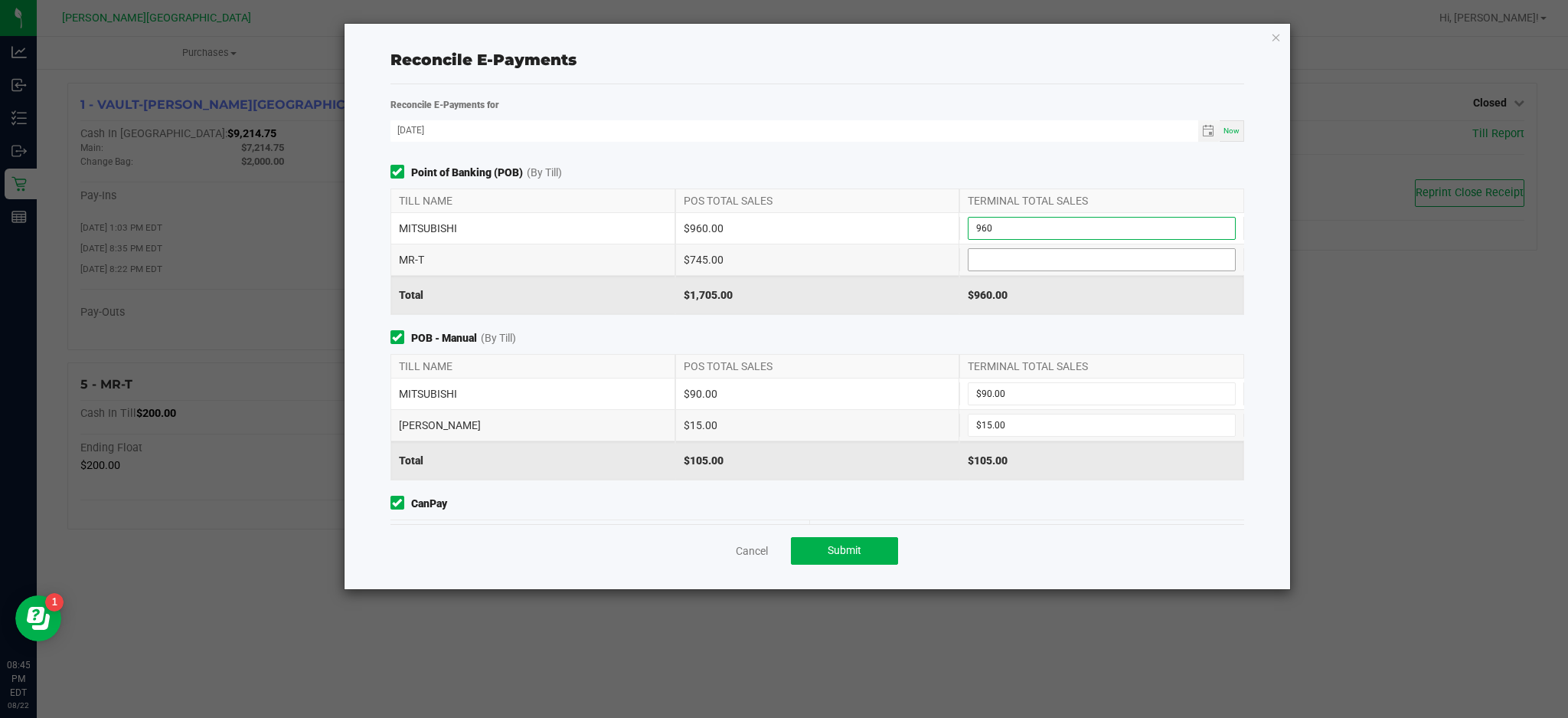
type input "$960.00"
click at [1022, 260] on input at bounding box center [1102, 260] width 266 height 22
type input "$745.00"
click at [818, 550] on button "Submit" at bounding box center [845, 550] width 107 height 28
